Goal: Information Seeking & Learning: Learn about a topic

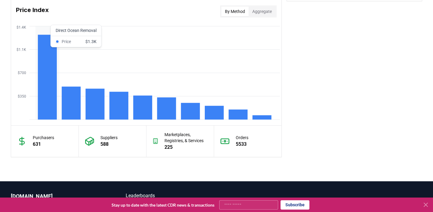
scroll to position [502, 0]
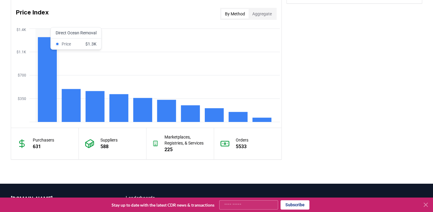
click at [48, 85] on rect at bounding box center [47, 79] width 19 height 85
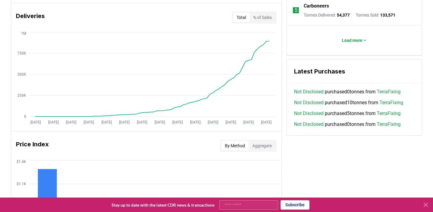
scroll to position [0, 0]
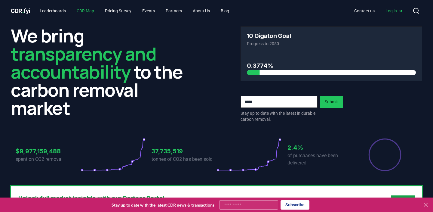
click at [84, 9] on link "CDR Map" at bounding box center [85, 10] width 27 height 11
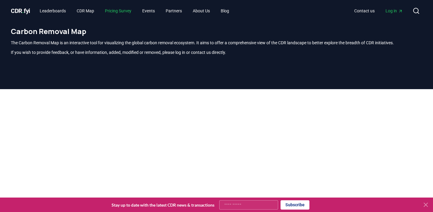
click at [121, 14] on link "Pricing Survey" at bounding box center [118, 10] width 36 height 11
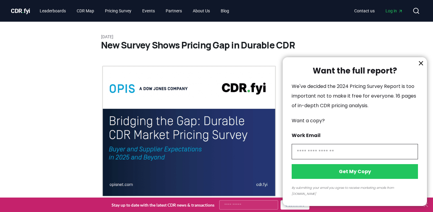
click at [25, 14] on div at bounding box center [216, 106] width 433 height 212
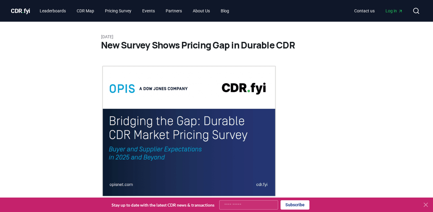
click at [23, 12] on span "CDR . fyi" at bounding box center [20, 10] width 19 height 7
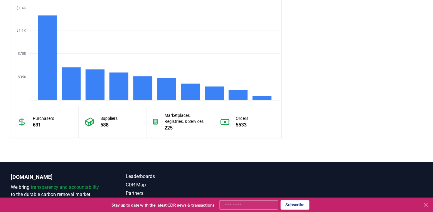
scroll to position [524, 0]
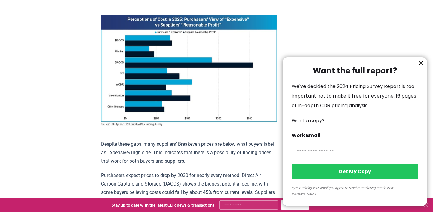
scroll to position [447, 0]
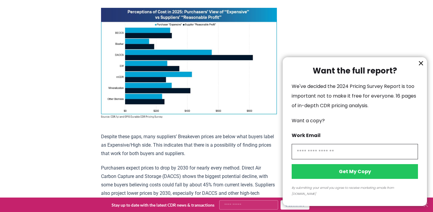
click at [421, 65] on icon "information" at bounding box center [421, 63] width 4 height 4
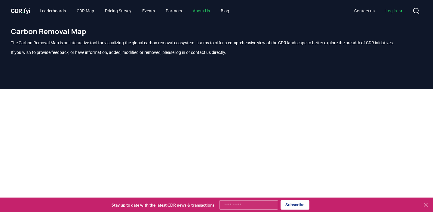
click at [213, 12] on link "About Us" at bounding box center [201, 10] width 27 height 11
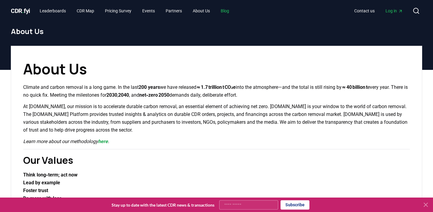
click at [233, 13] on link "Blog" at bounding box center [225, 10] width 18 height 11
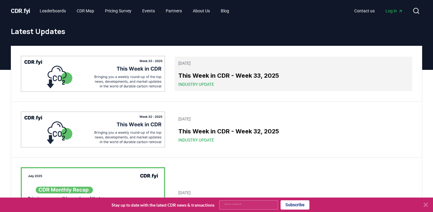
click at [230, 75] on h3 "This Week in CDR - Week 33, 2025" at bounding box center [293, 75] width 230 height 9
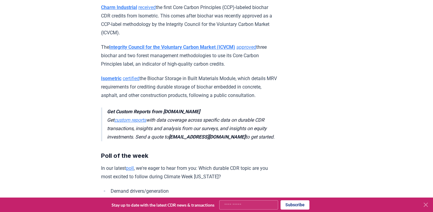
scroll to position [1637, 0]
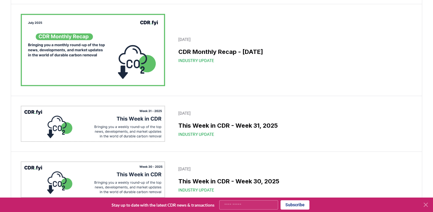
scroll to position [156, 0]
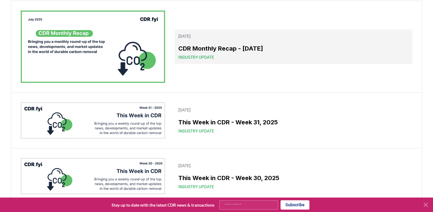
click at [202, 48] on h3 "CDR Monthly Recap - July 2025" at bounding box center [293, 48] width 230 height 9
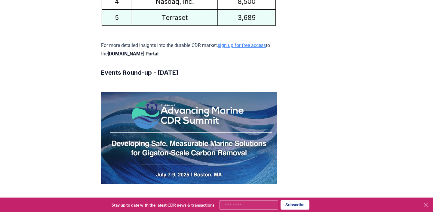
scroll to position [3593, 0]
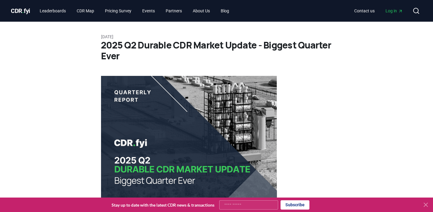
click at [17, 10] on span "CDR . fyi" at bounding box center [20, 10] width 19 height 7
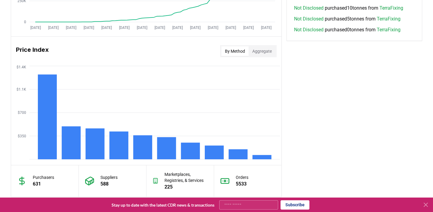
scroll to position [465, 0]
